Goal: Book appointment/travel/reservation

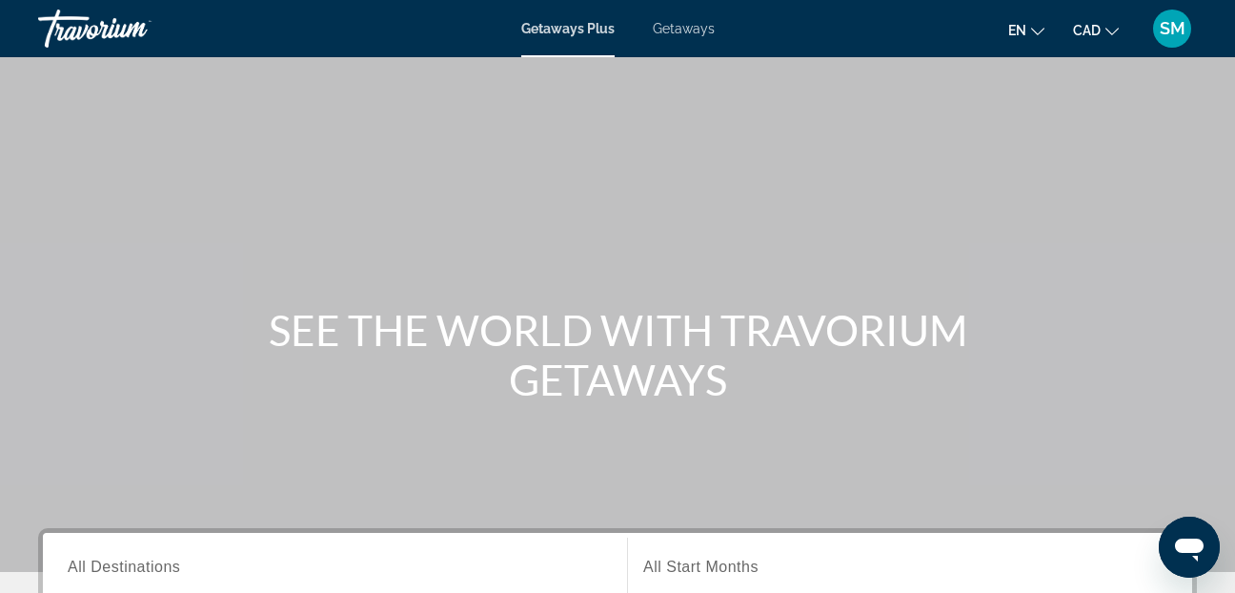
click at [694, 23] on span "Getaways" at bounding box center [684, 28] width 62 height 15
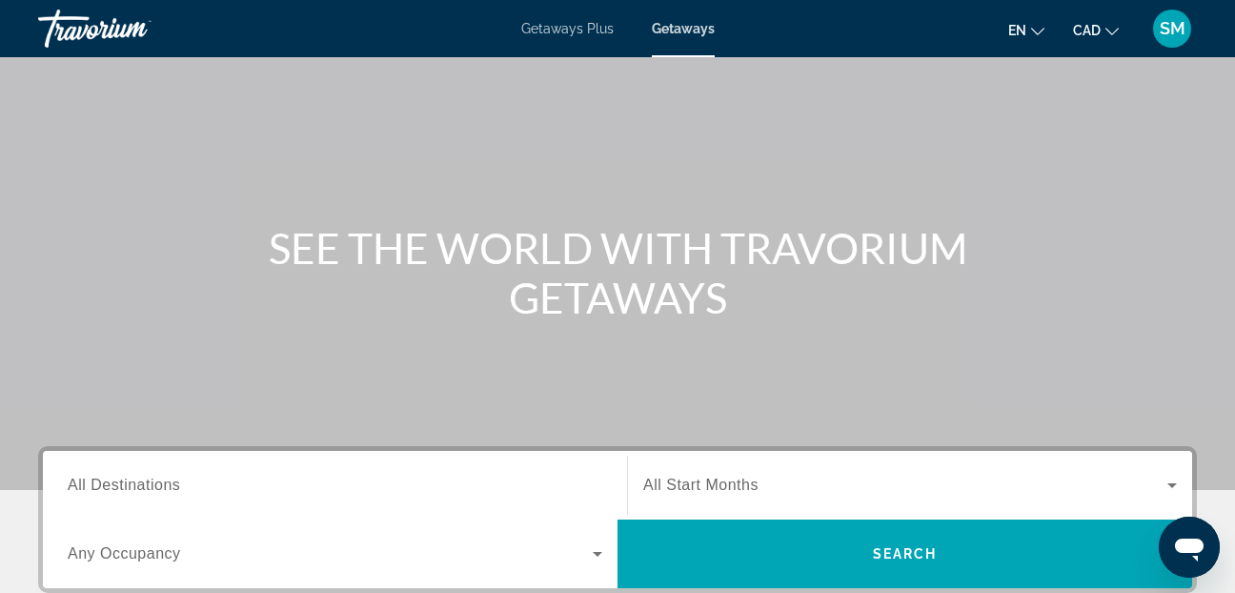
scroll to position [191, 0]
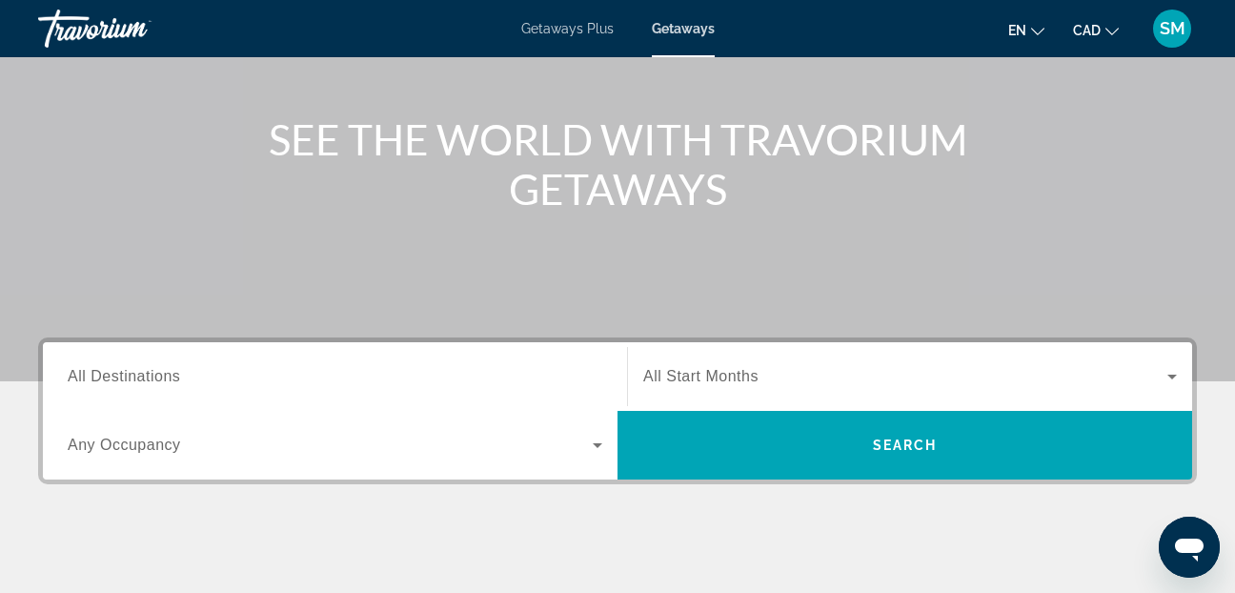
click at [103, 375] on span "All Destinations" at bounding box center [124, 376] width 112 height 16
click at [103, 375] on input "Destination All Destinations" at bounding box center [335, 377] width 534 height 23
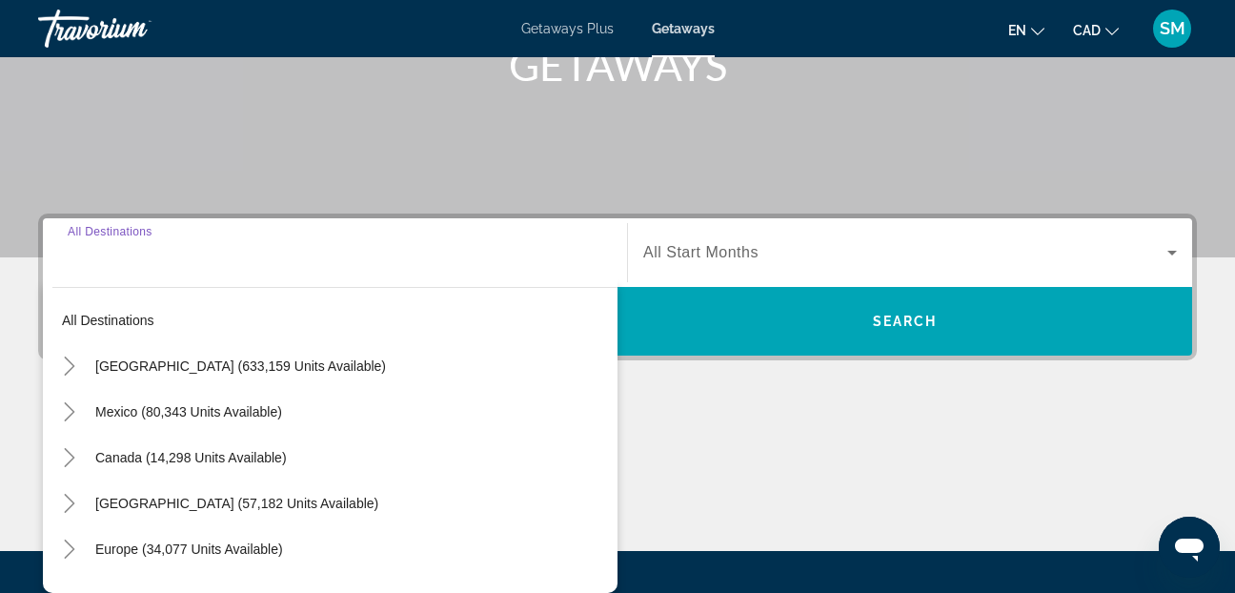
scroll to position [466, 0]
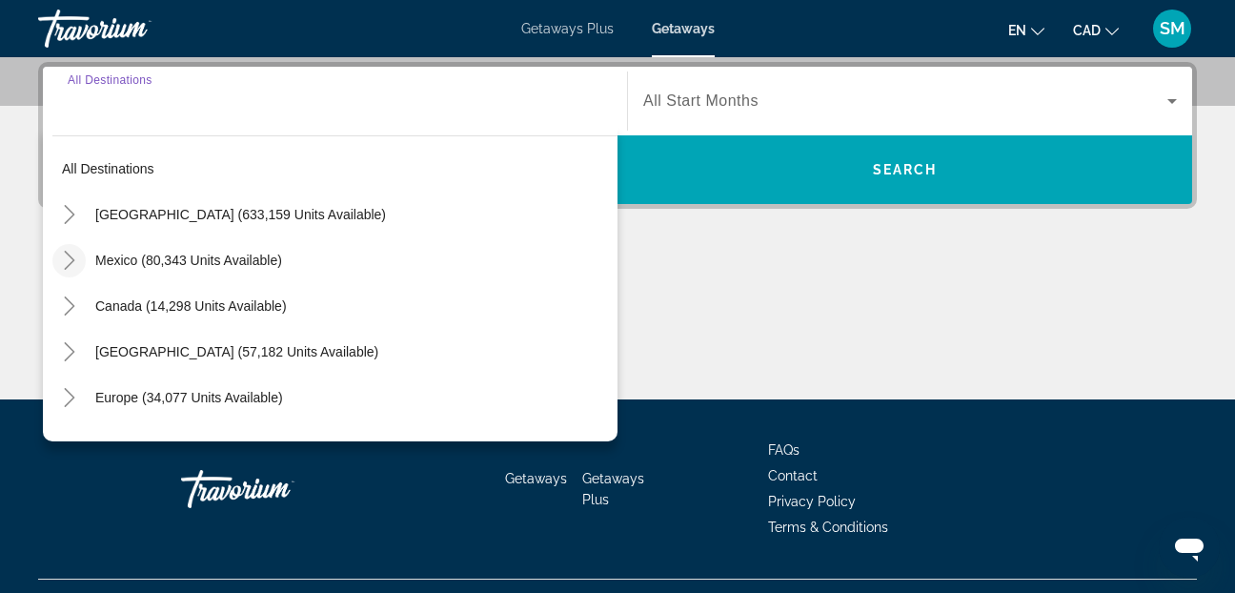
click at [75, 255] on icon "Toggle Mexico (80,343 units available)" at bounding box center [69, 260] width 19 height 19
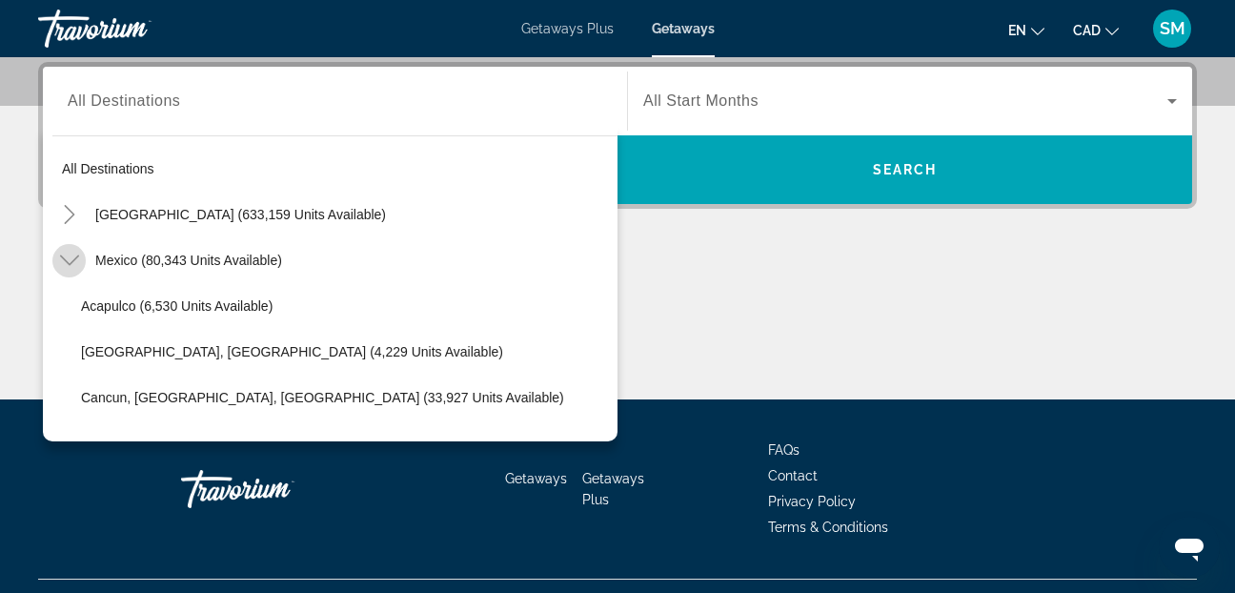
scroll to position [101, 0]
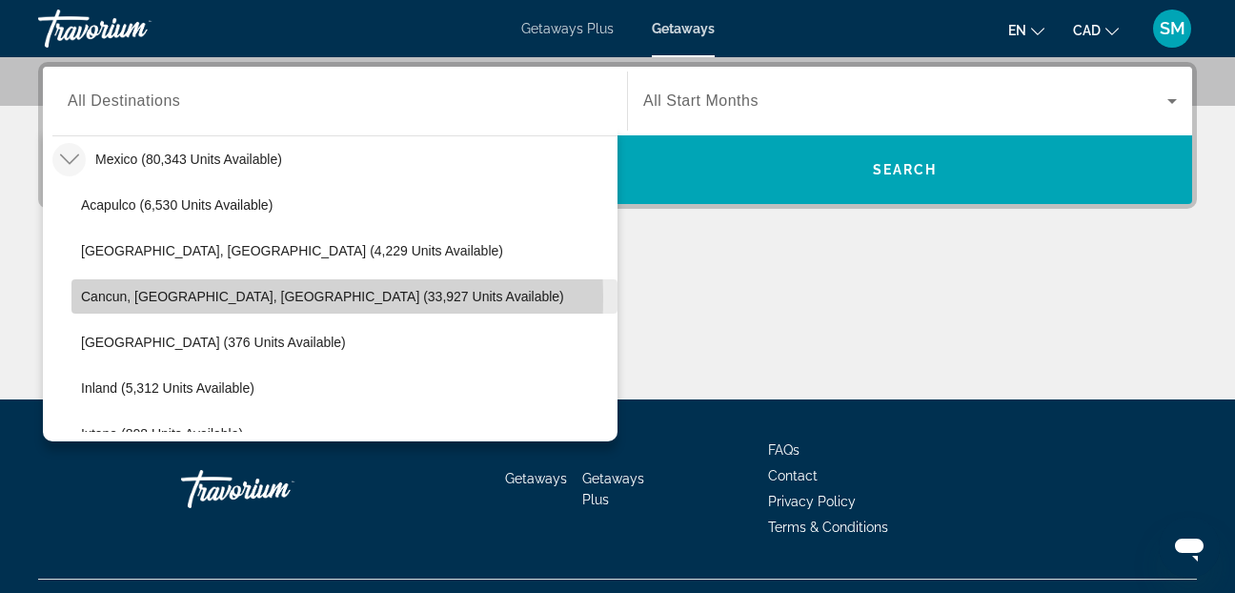
click at [142, 296] on span "Cancun, [GEOGRAPHIC_DATA], [GEOGRAPHIC_DATA] (33,927 units available)" at bounding box center [322, 296] width 483 height 15
type input "**********"
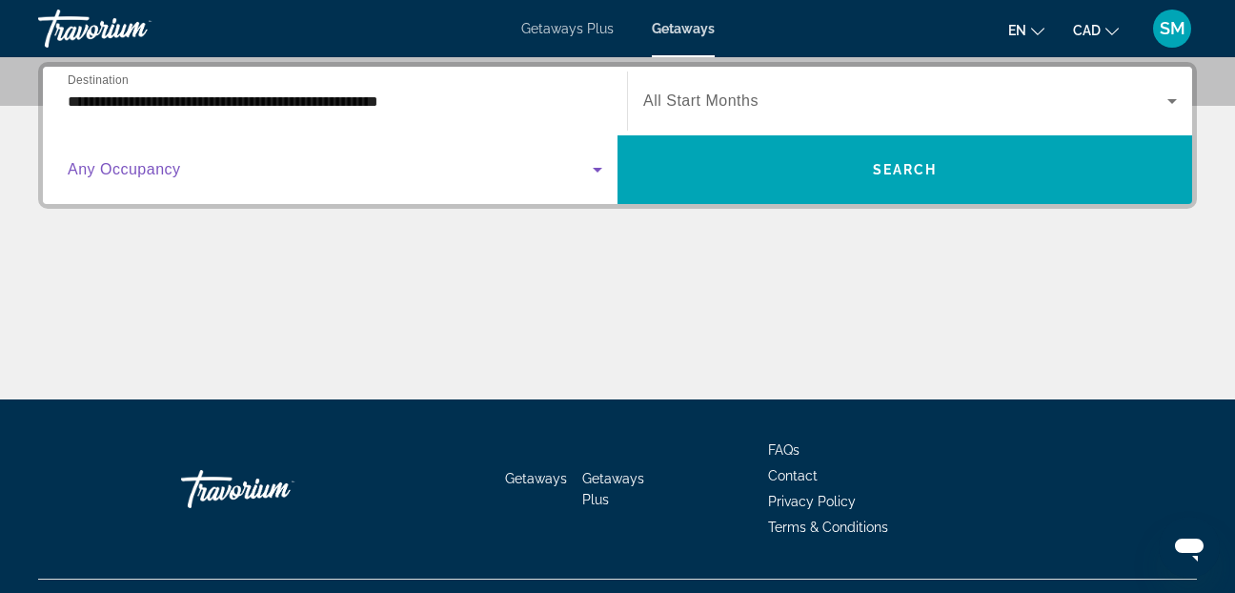
click at [597, 168] on icon "Search widget" at bounding box center [598, 170] width 10 height 5
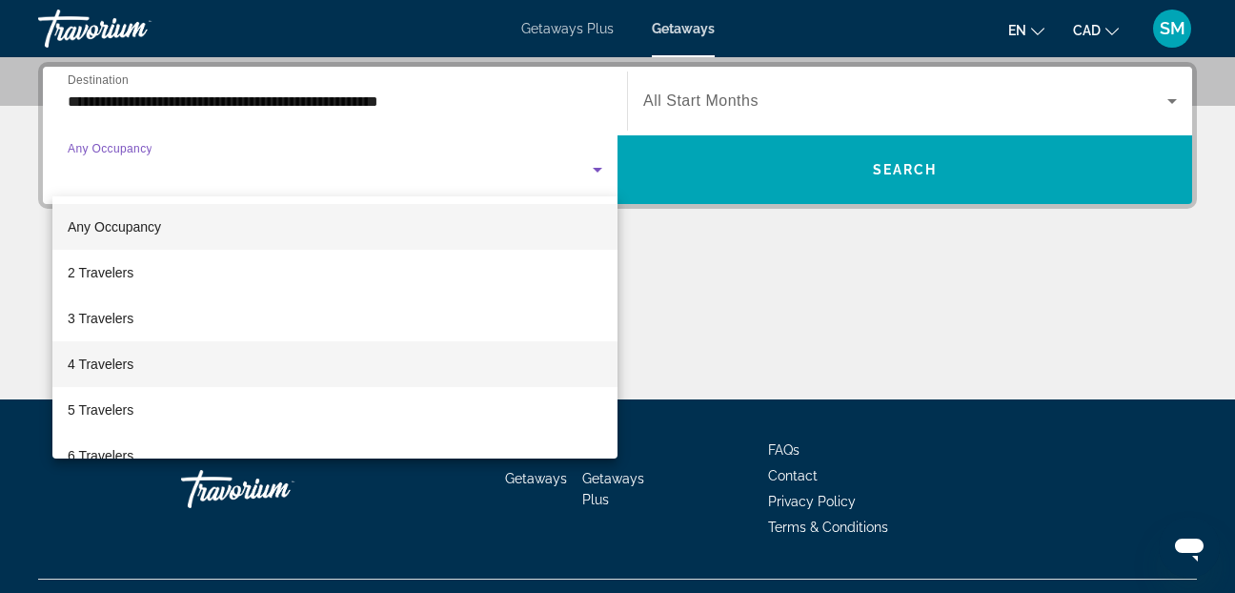
click at [81, 366] on span "4 Travelers" at bounding box center [101, 363] width 66 height 23
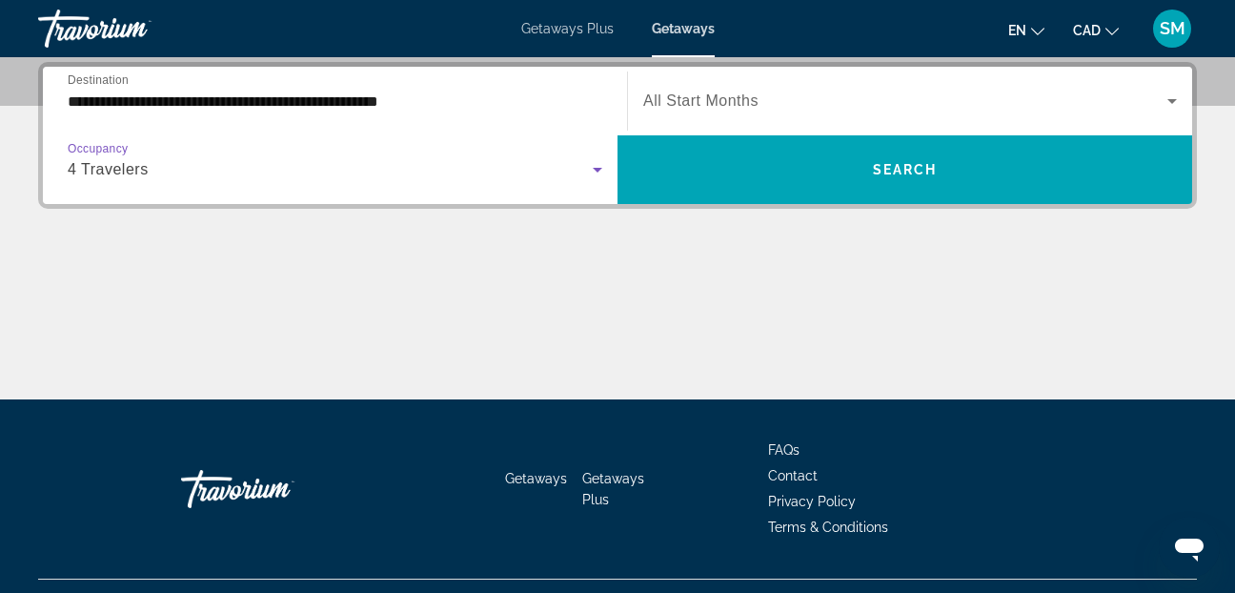
click at [1175, 95] on icon "Search widget" at bounding box center [1171, 101] width 23 height 23
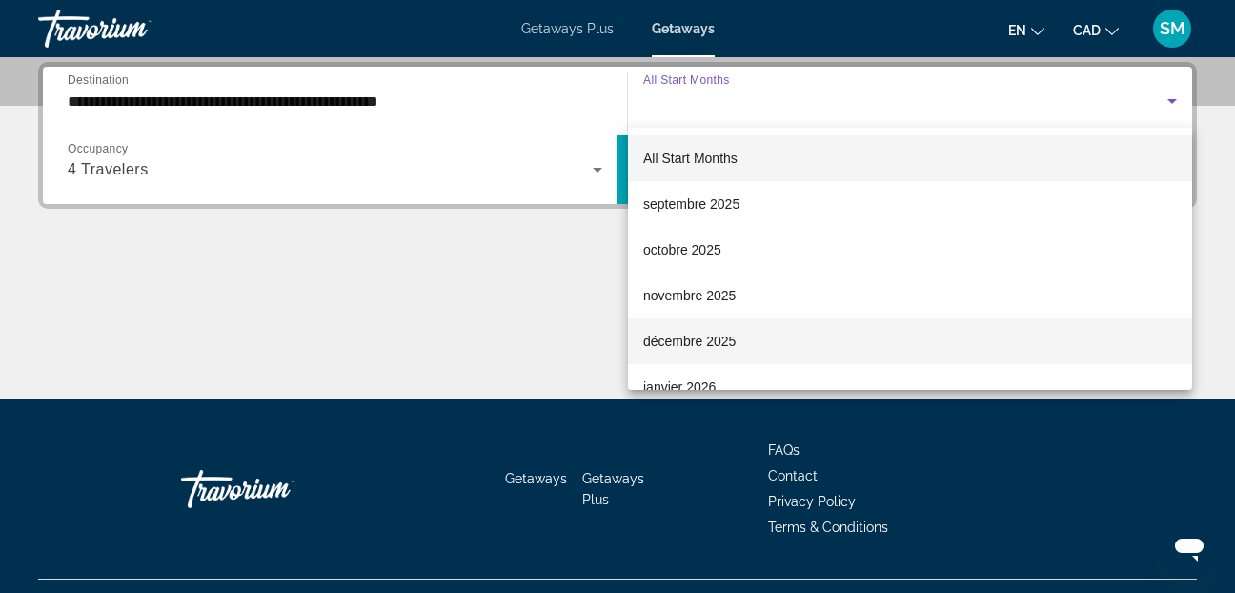
click at [701, 342] on span "décembre 2025" at bounding box center [689, 341] width 92 height 23
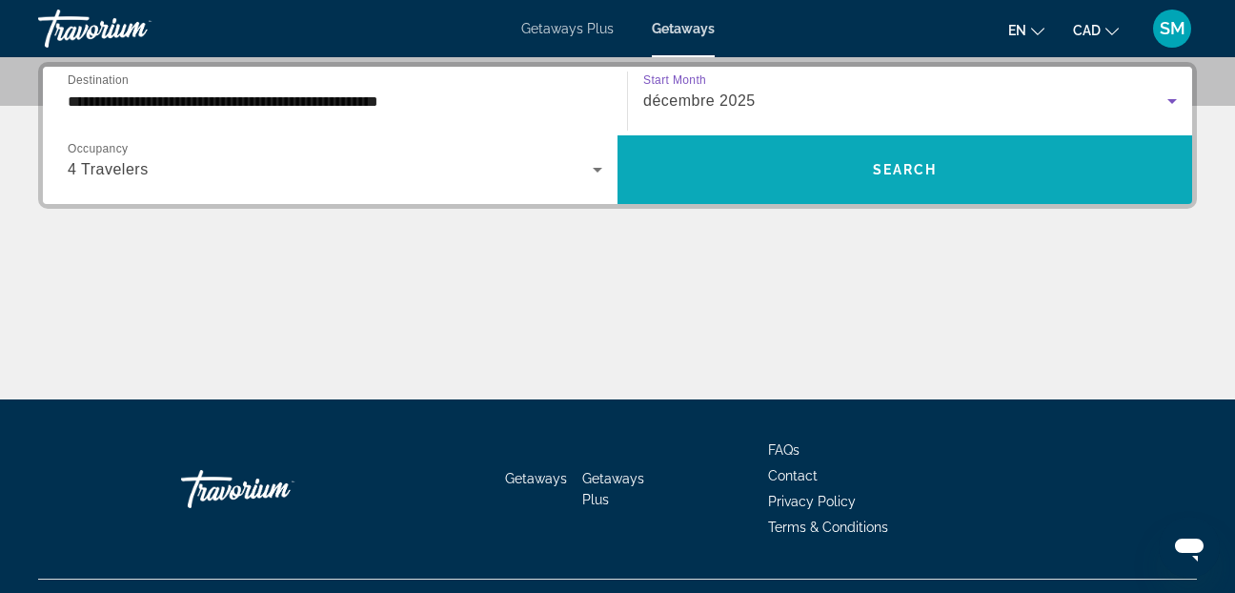
click at [853, 173] on span "Search widget" at bounding box center [904, 170] width 574 height 46
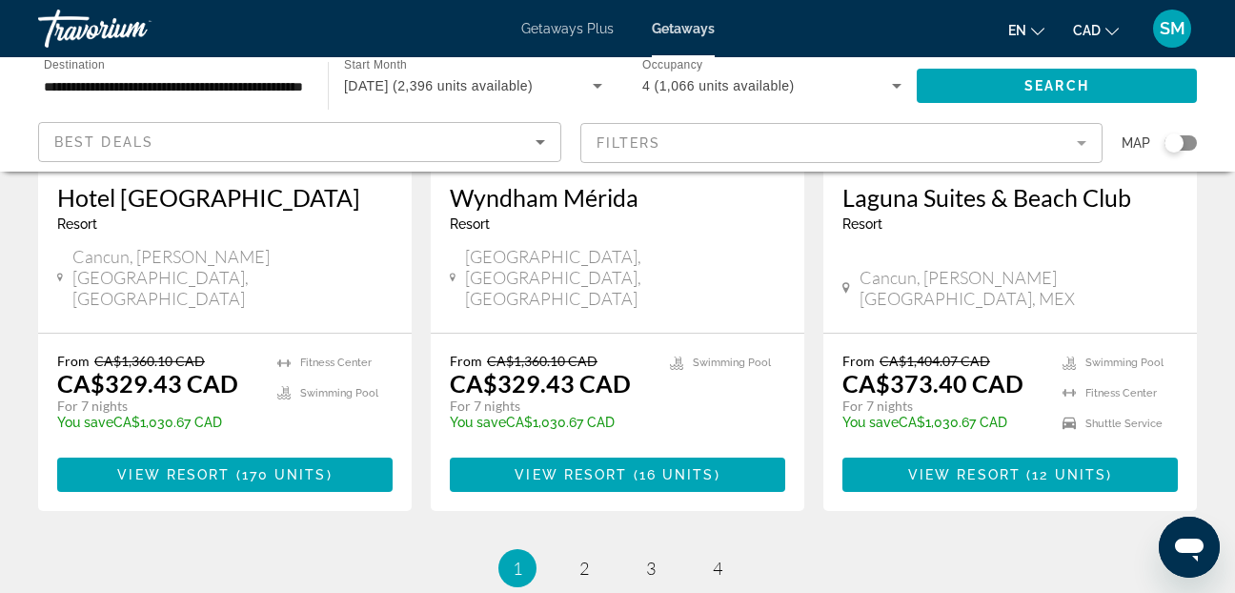
scroll to position [2667, 0]
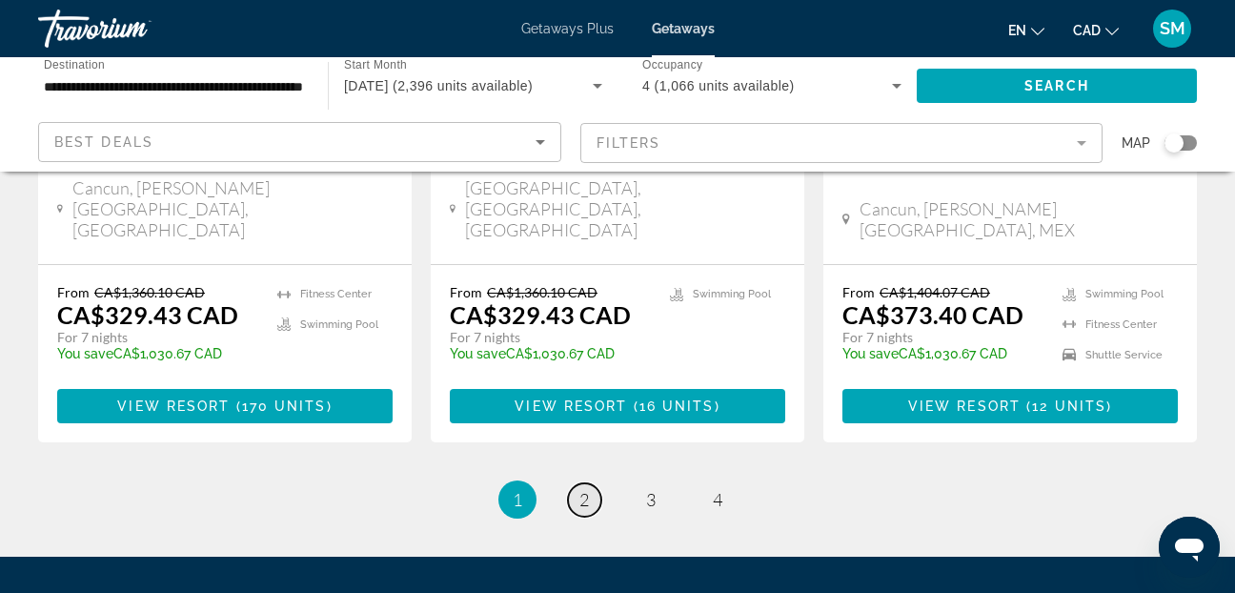
click at [576, 483] on link "page 2" at bounding box center [584, 499] width 33 height 33
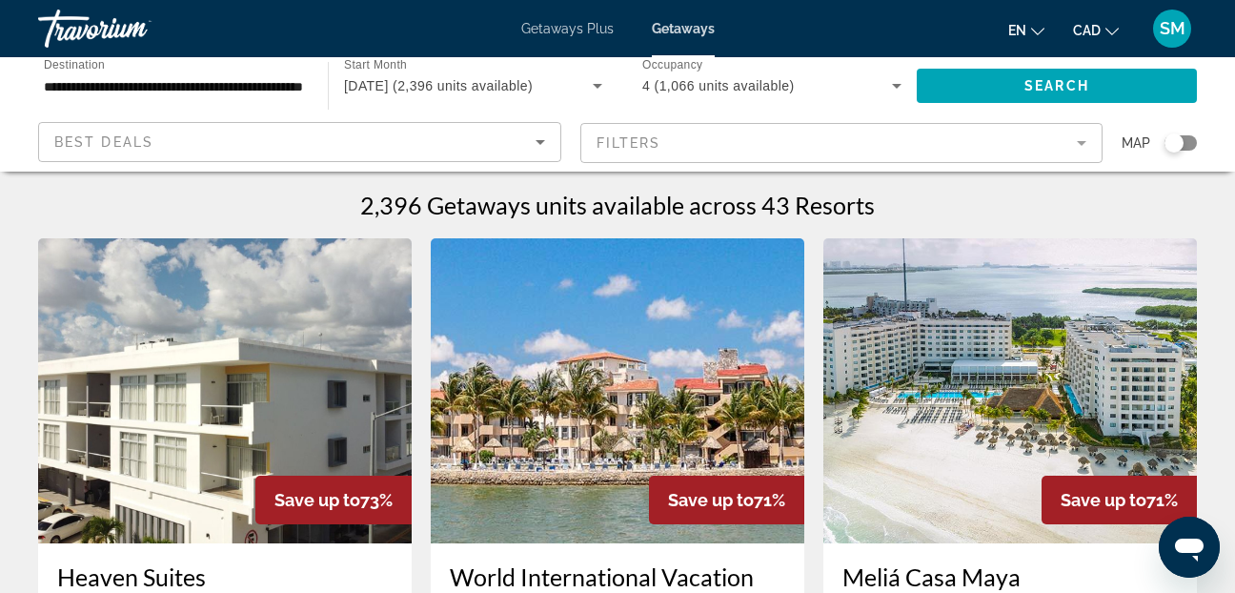
click at [966, 410] on img "Main content" at bounding box center [1009, 390] width 373 height 305
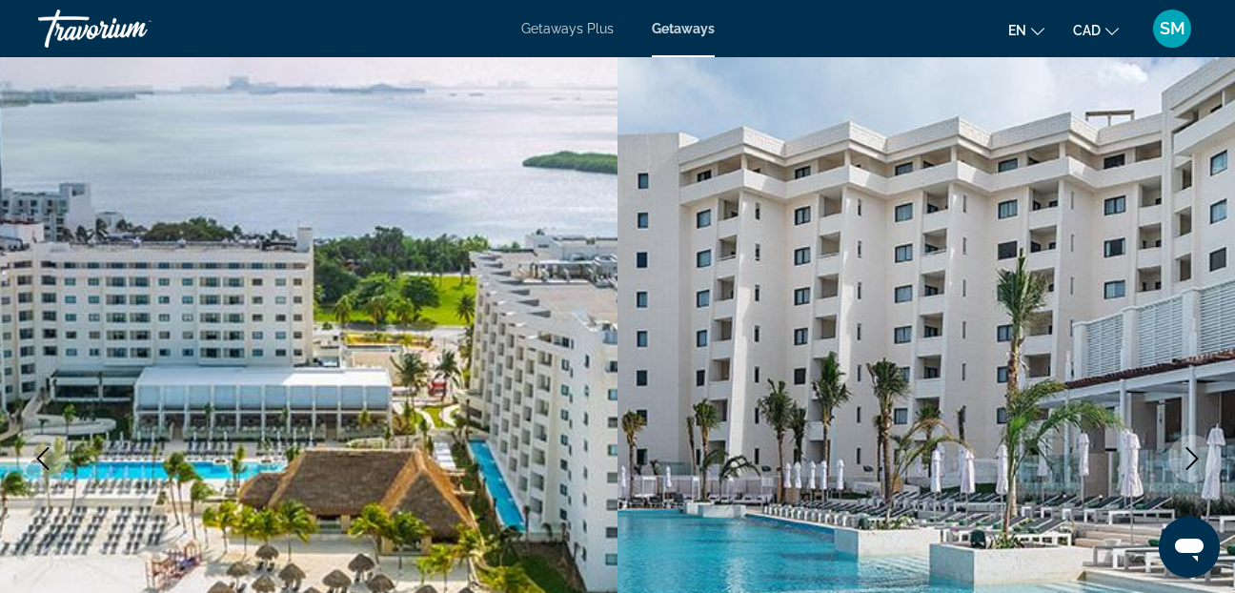
scroll to position [95, 0]
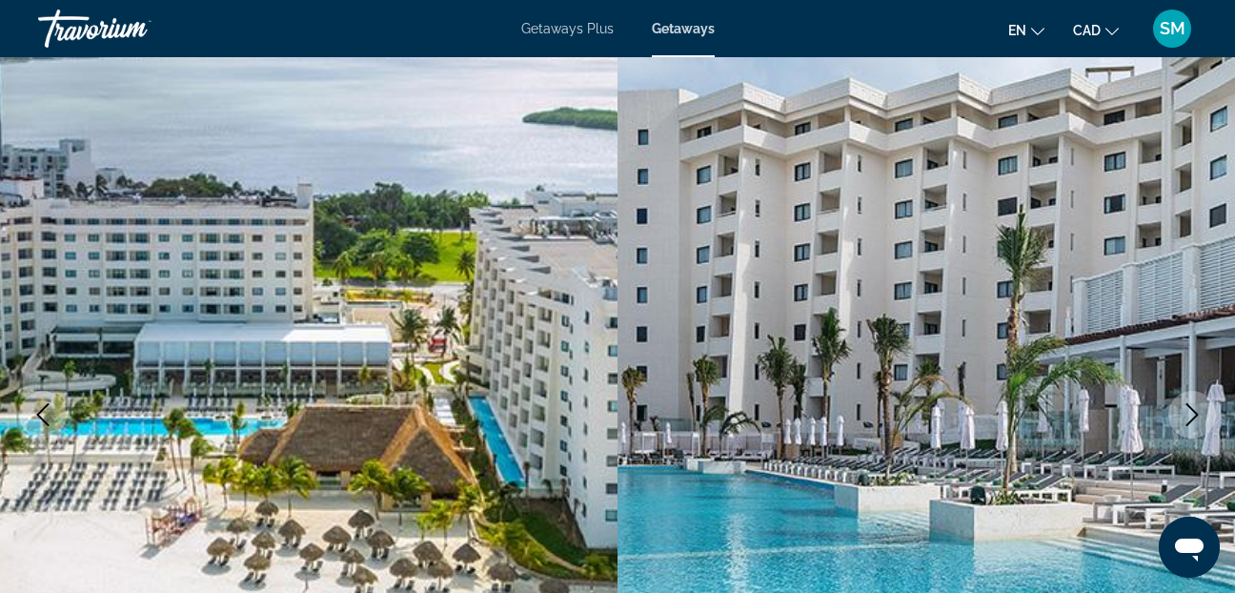
click at [1187, 411] on icon "Next image" at bounding box center [1191, 414] width 23 height 23
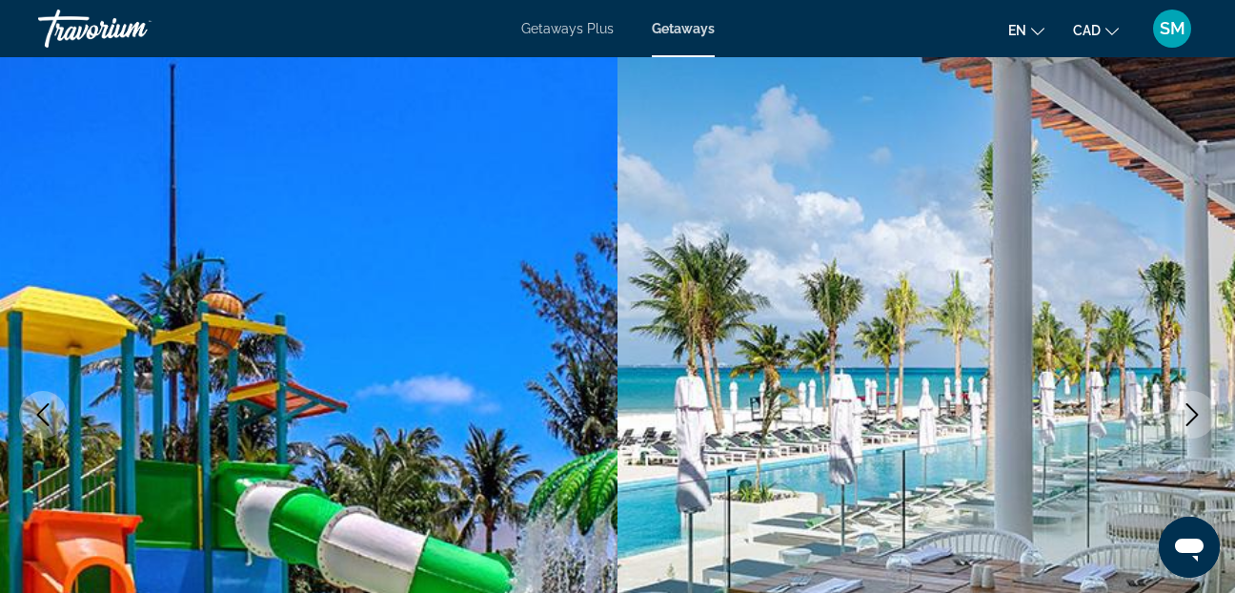
click at [1187, 411] on icon "Next image" at bounding box center [1191, 414] width 23 height 23
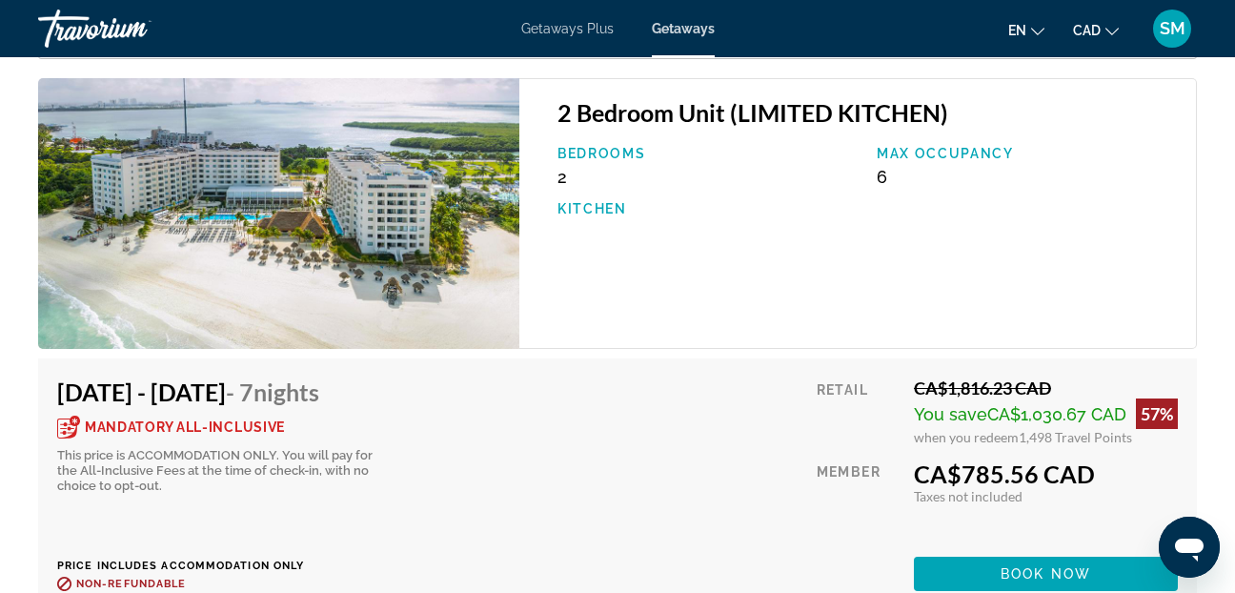
scroll to position [3715, 0]
